Goal: Task Accomplishment & Management: Manage account settings

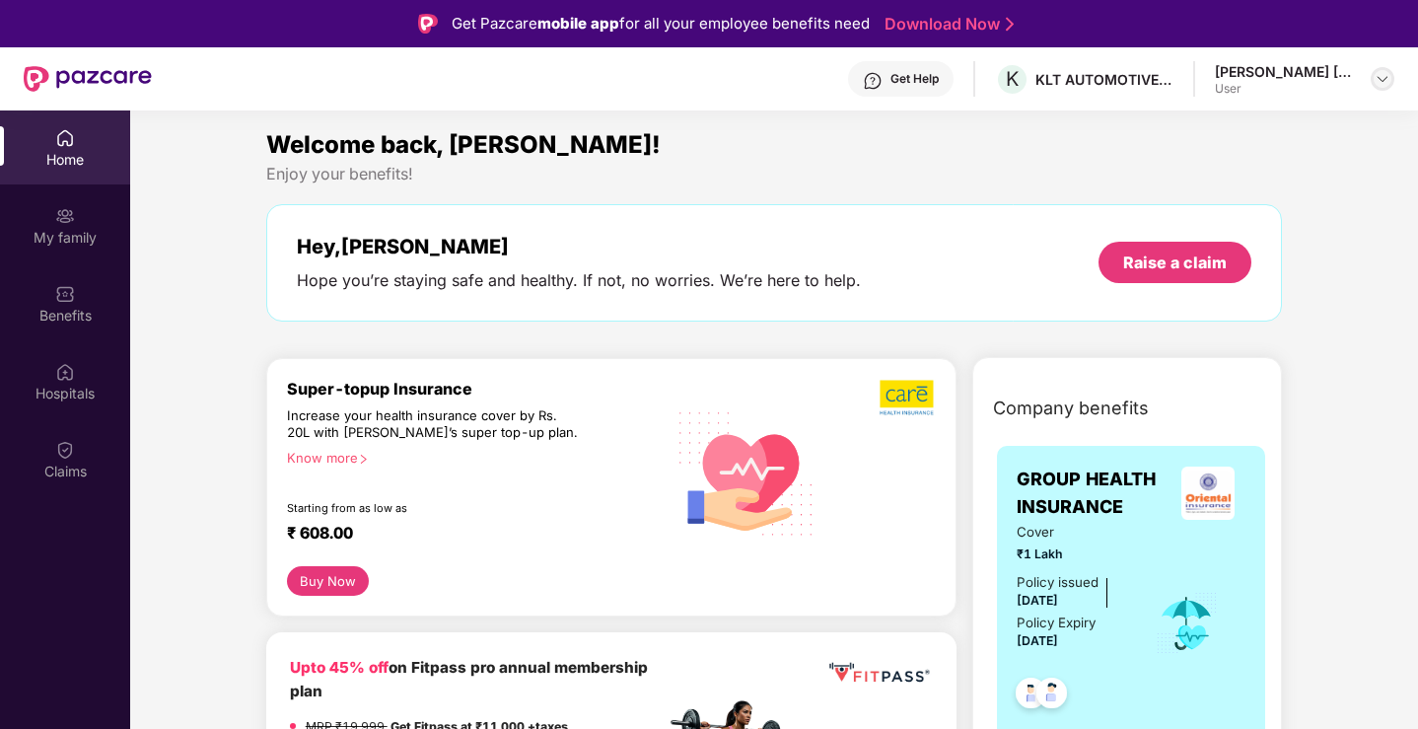
click at [1376, 77] on img at bounding box center [1383, 79] width 16 height 16
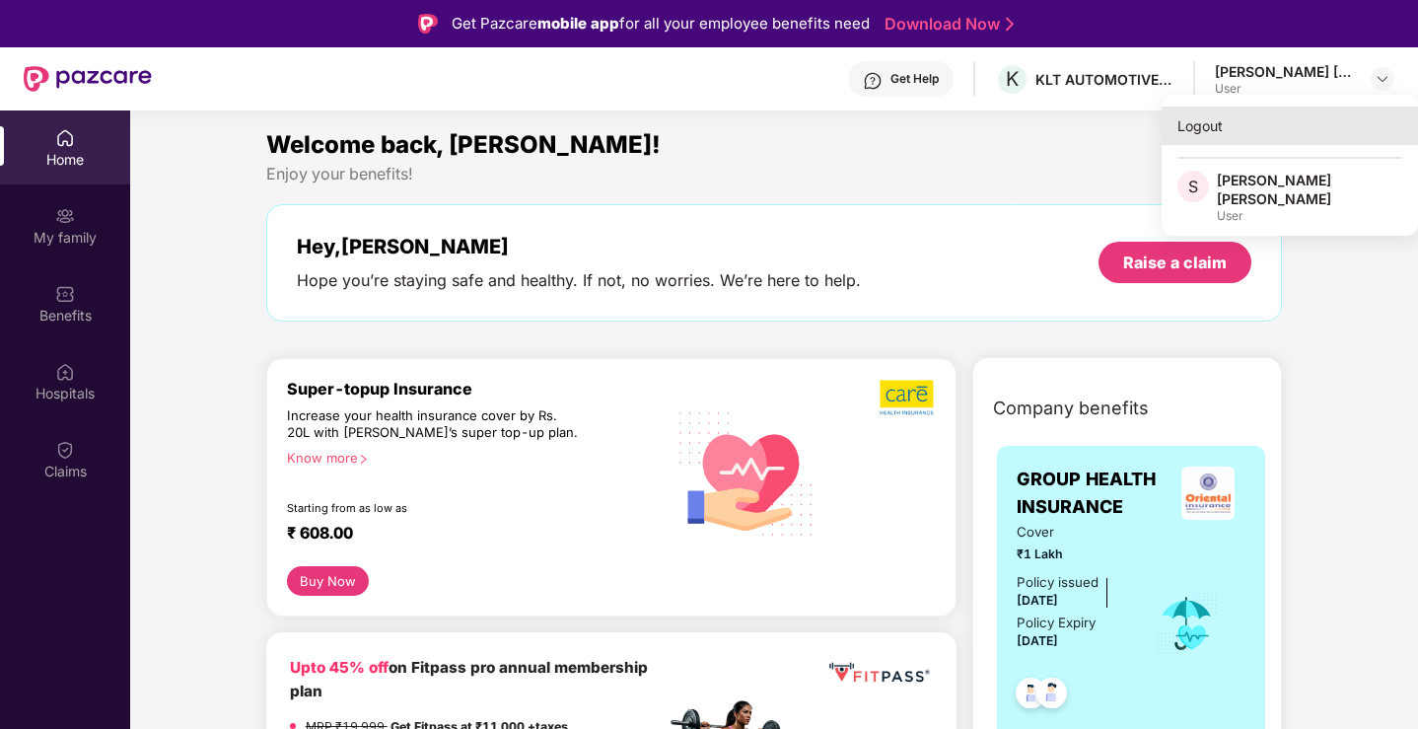
click at [1213, 127] on div "Logout" at bounding box center [1290, 126] width 256 height 38
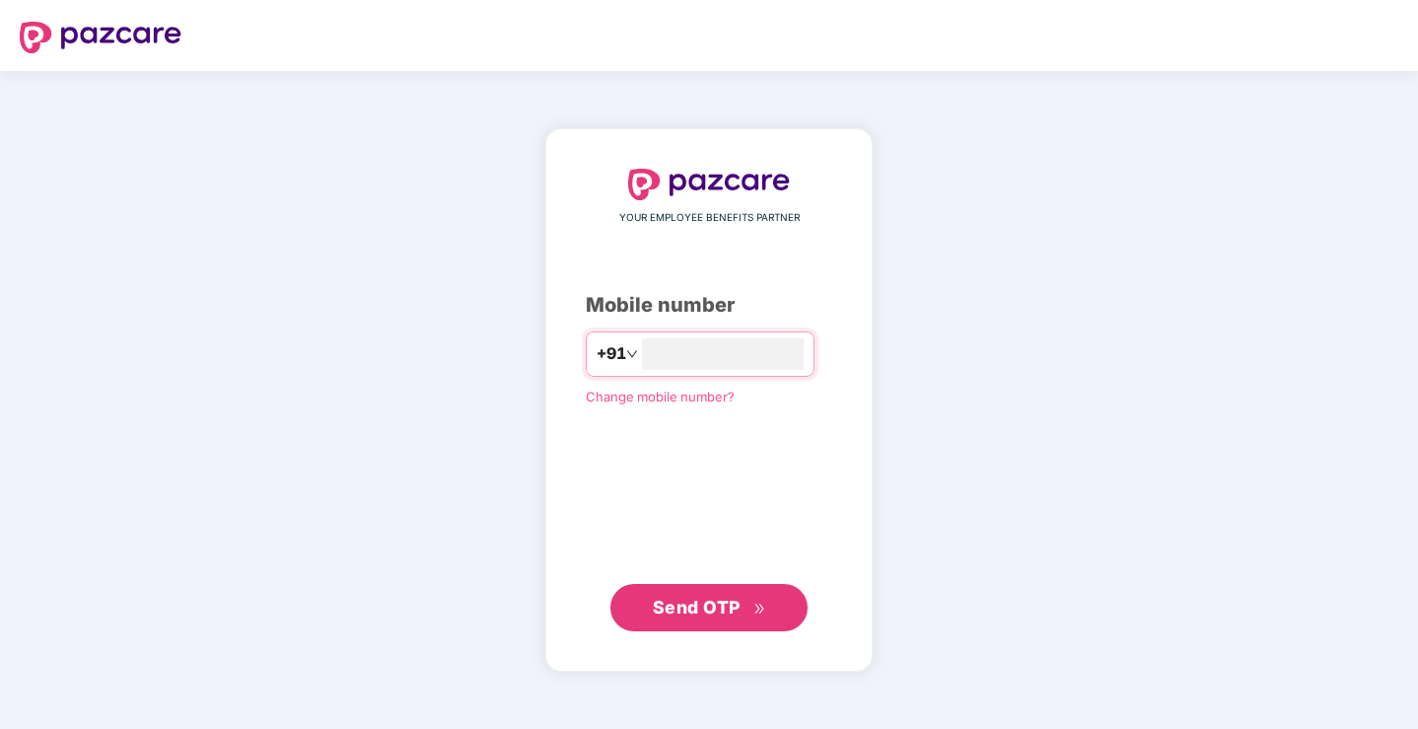
type input "**********"
click at [675, 611] on span "Send OTP" at bounding box center [697, 606] width 88 height 21
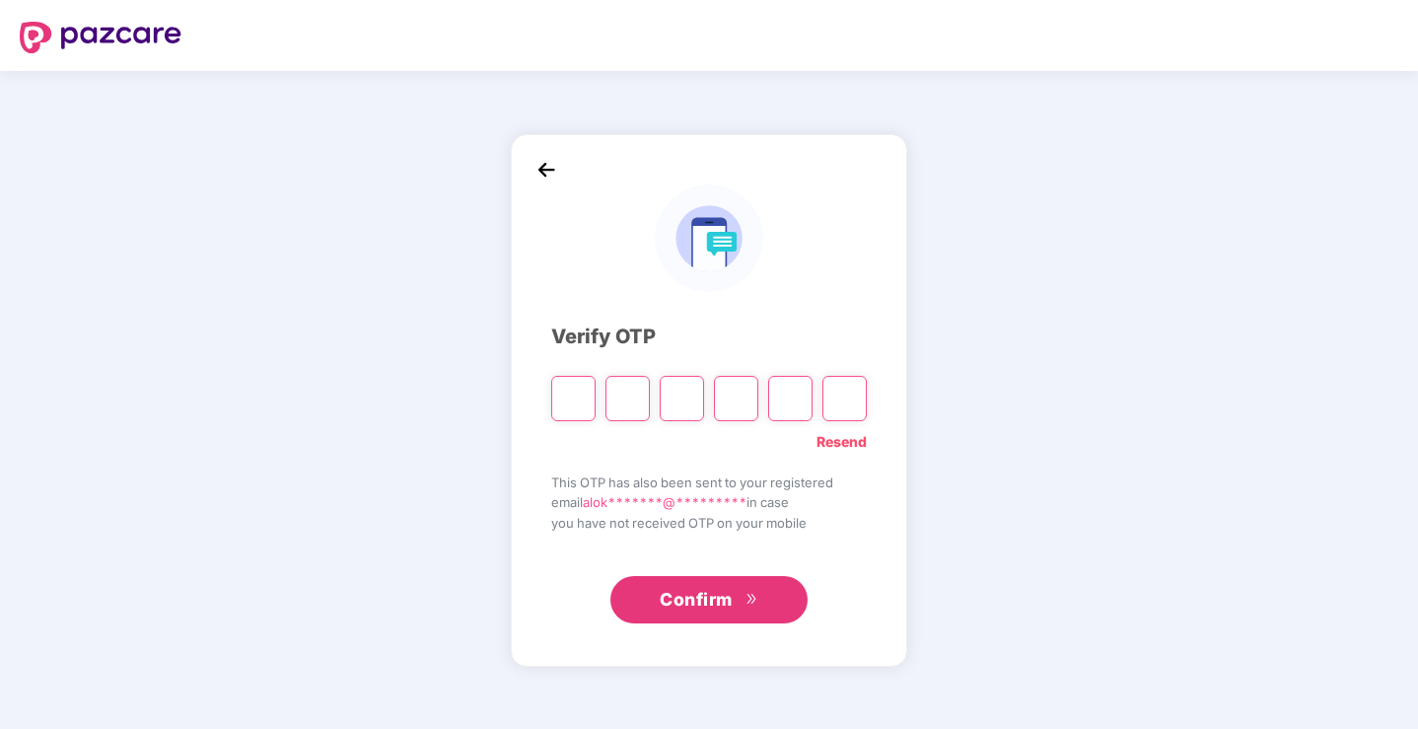
type input "*"
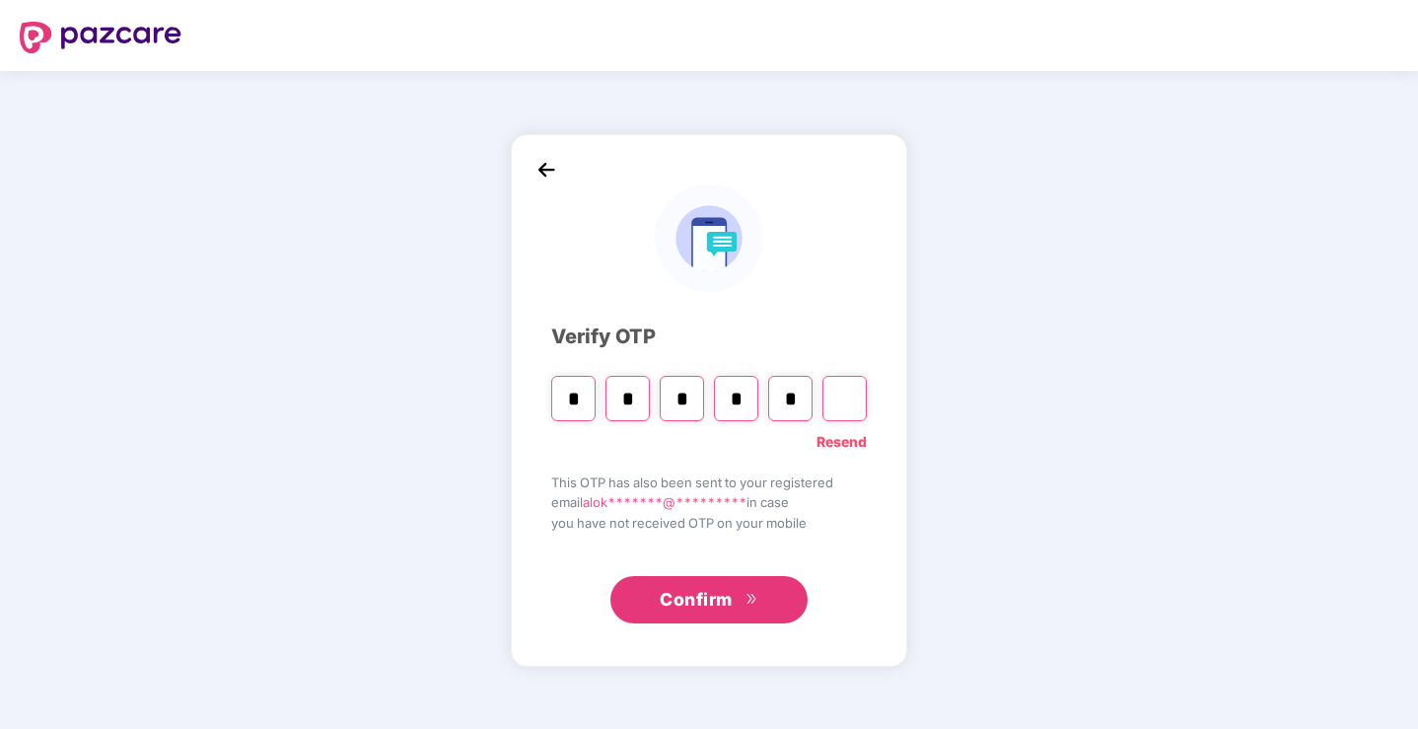
type input "*"
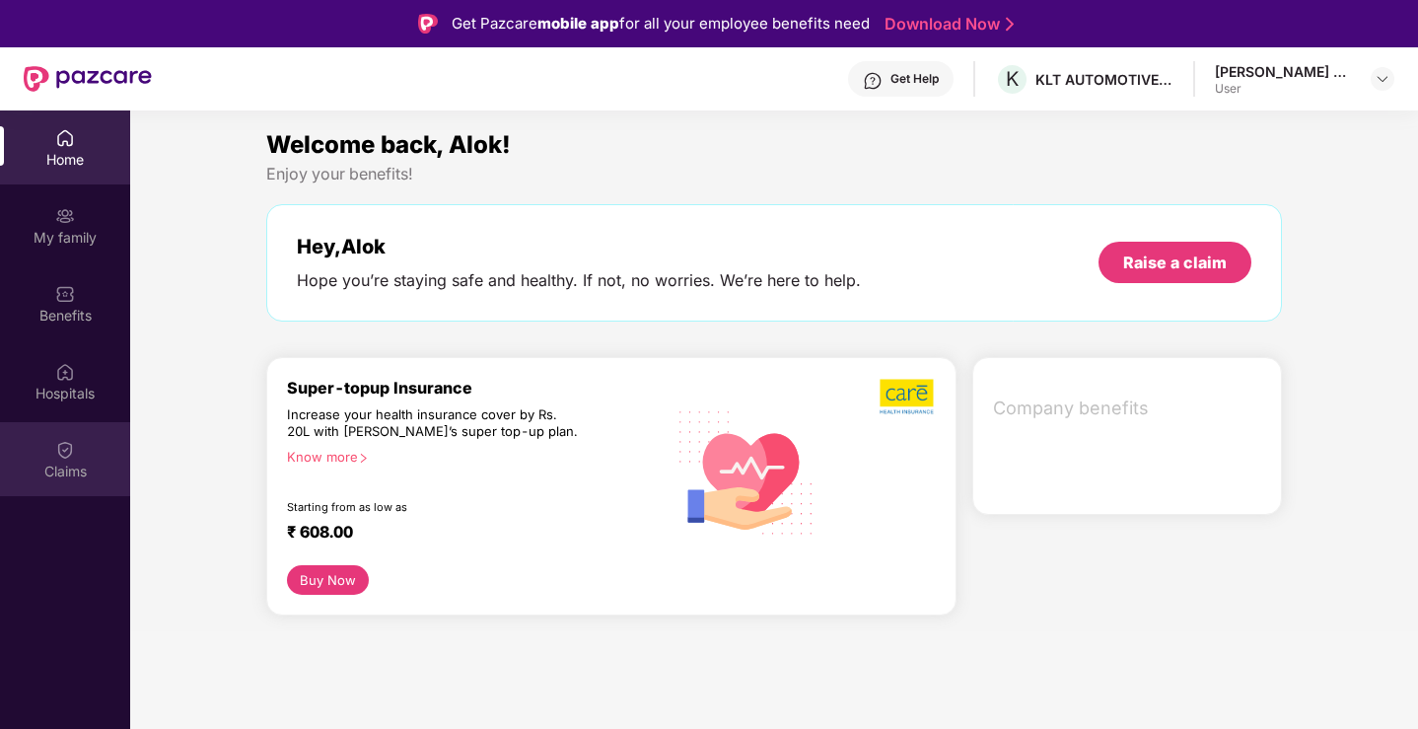
click at [61, 459] on img at bounding box center [65, 450] width 20 height 20
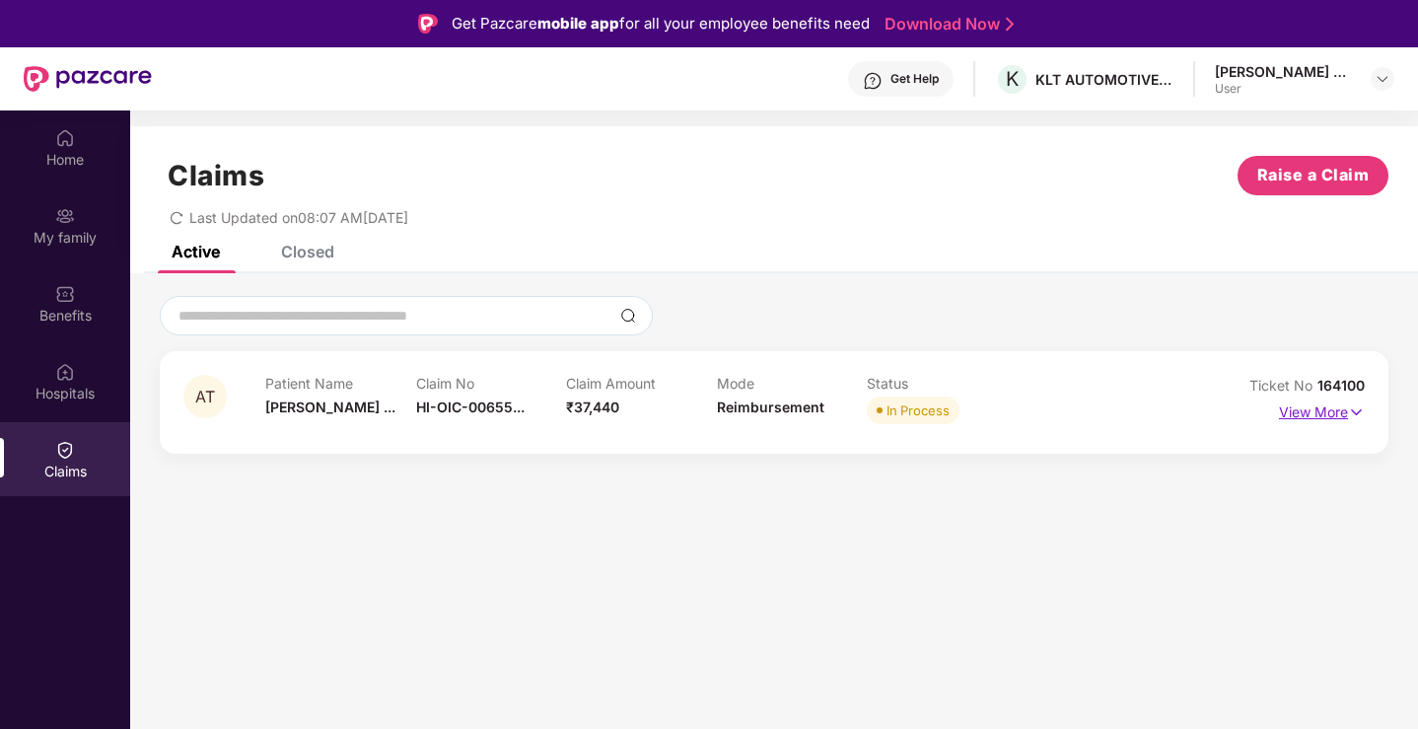
click at [1294, 408] on p "View More" at bounding box center [1322, 410] width 86 height 27
